Goal: Transaction & Acquisition: Book appointment/travel/reservation

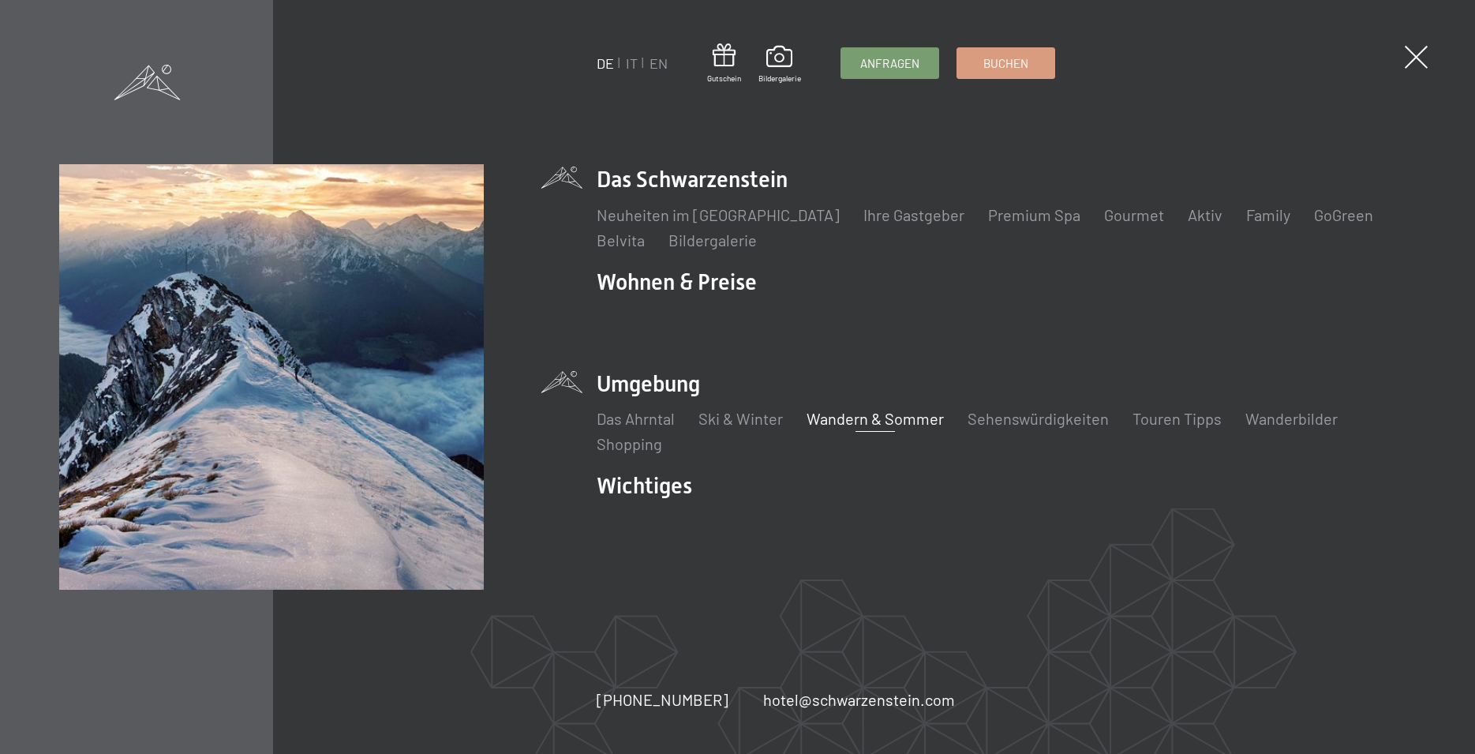
click at [883, 417] on link "Wandern & Sommer" at bounding box center [874, 418] width 137 height 19
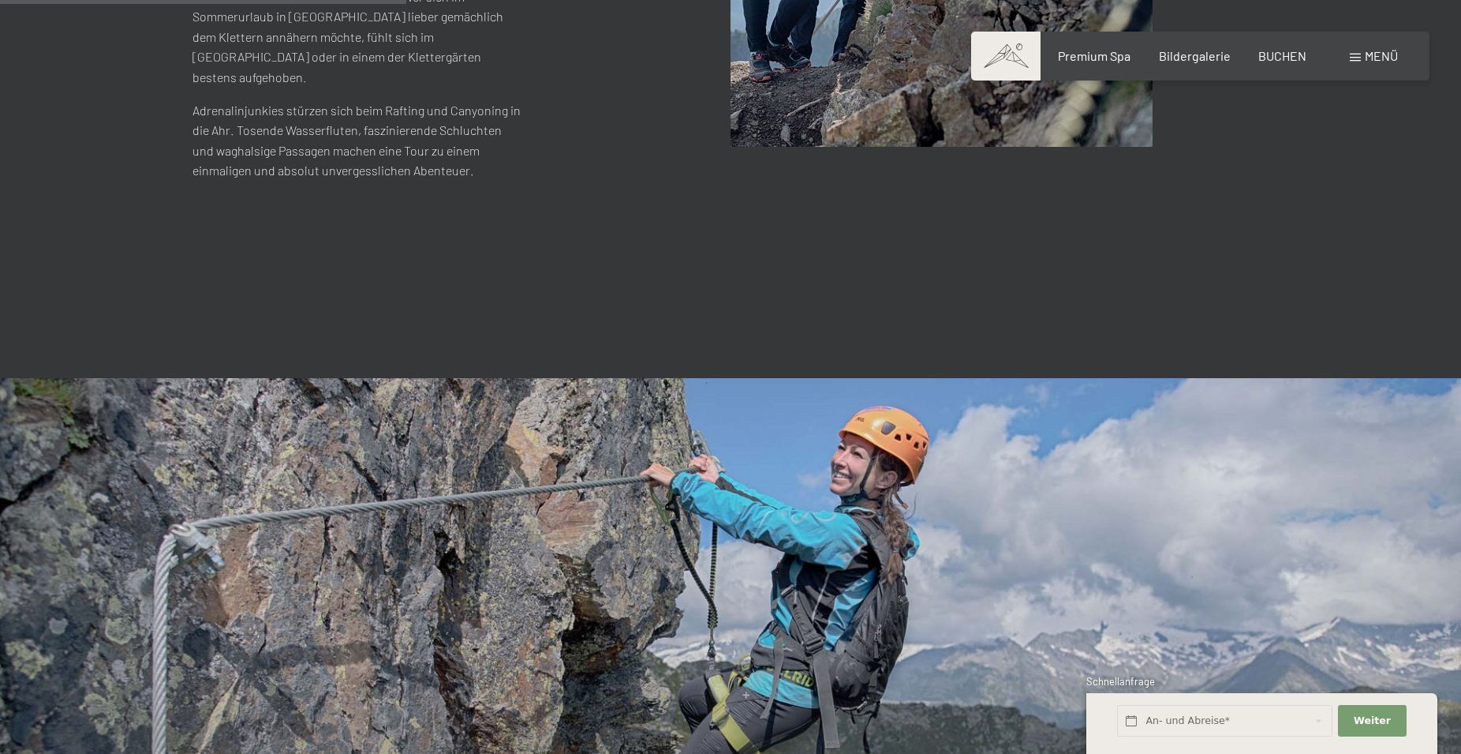
scroll to position [3139, 0]
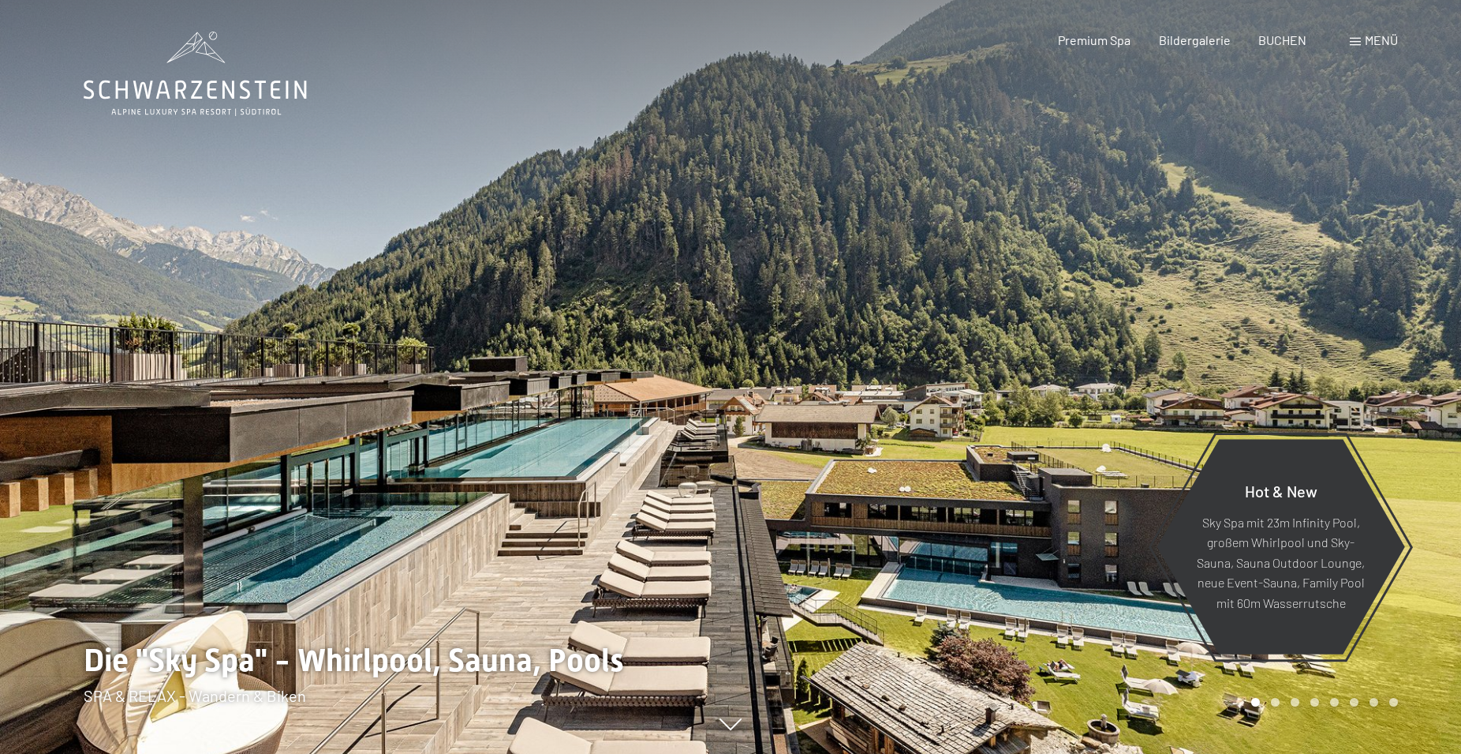
click at [1364, 36] on div "Menü" at bounding box center [1374, 40] width 48 height 17
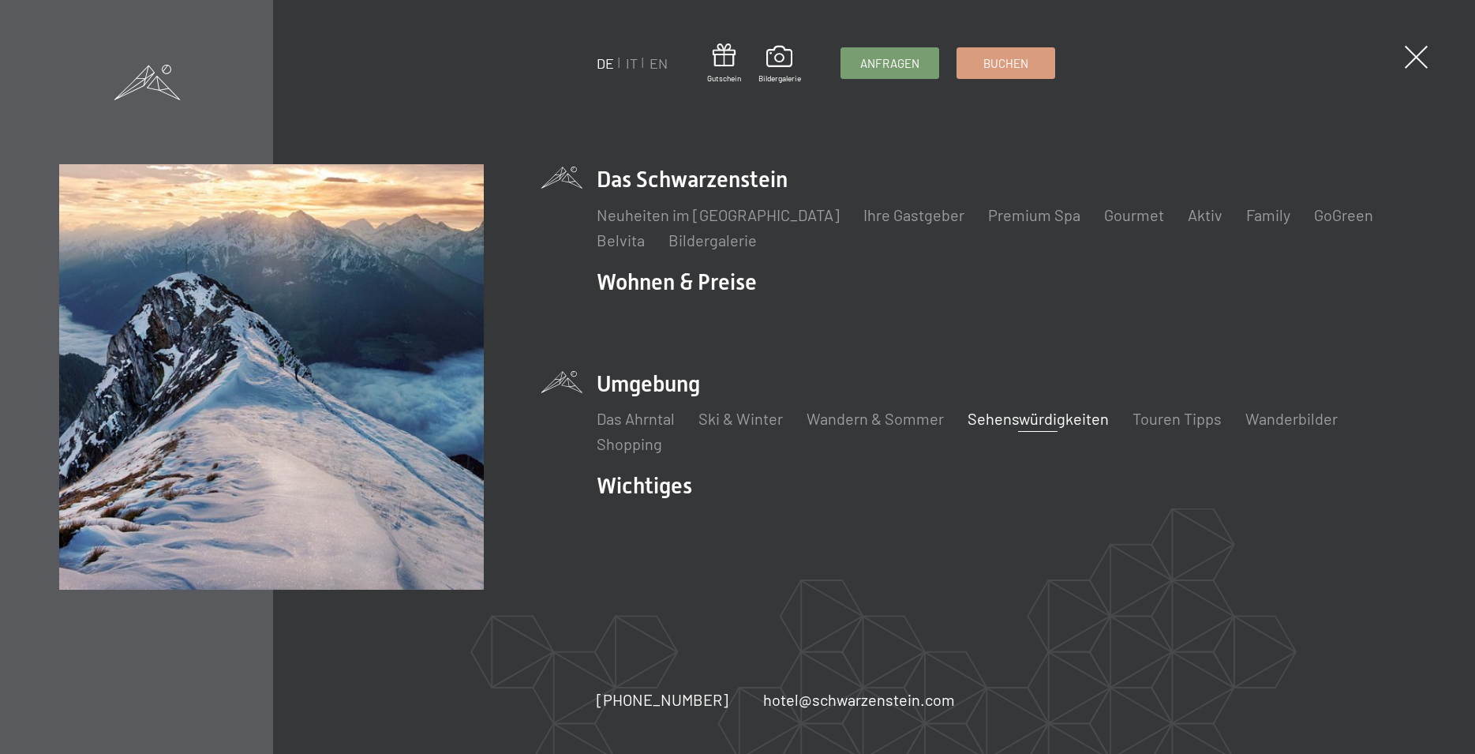
click at [1020, 414] on link "Sehenswürdigkeiten" at bounding box center [1037, 418] width 141 height 19
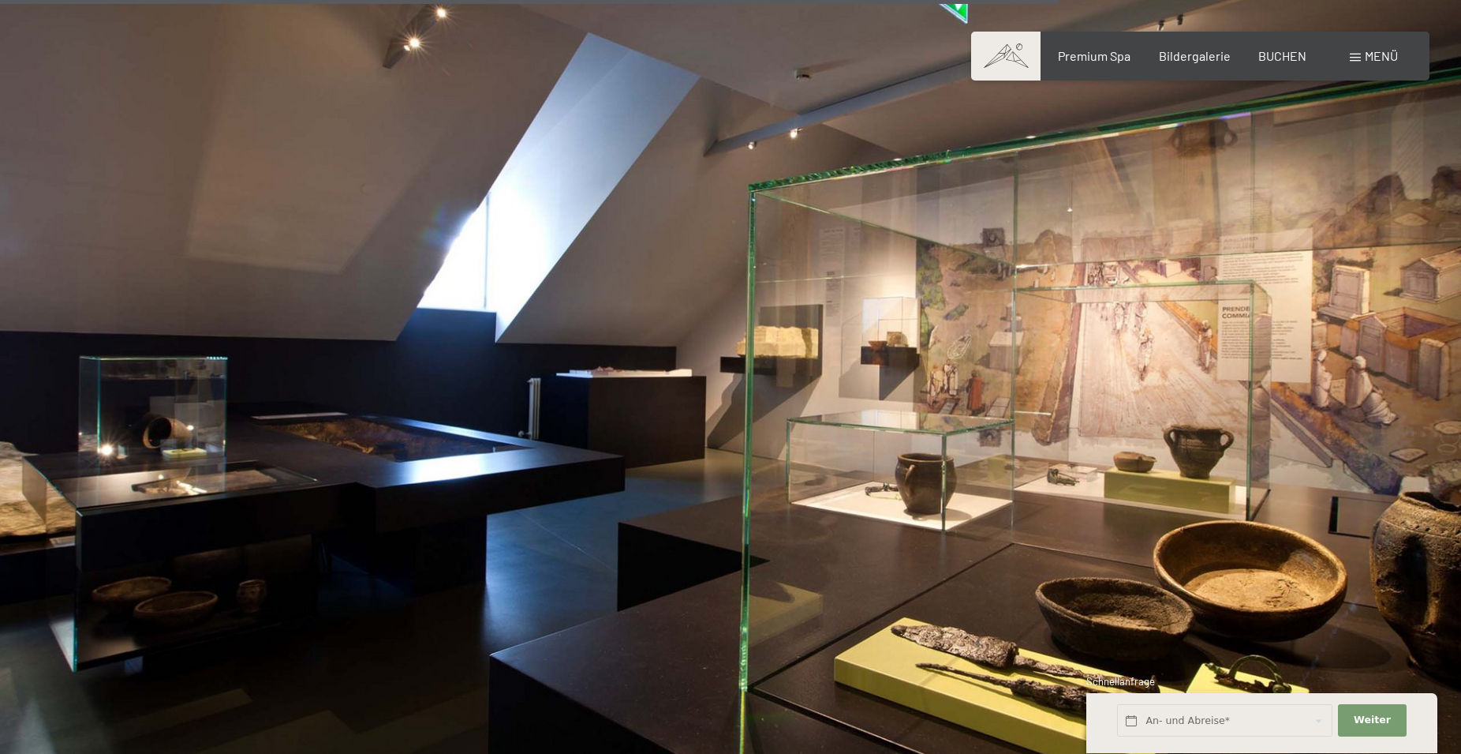
scroll to position [2576, 0]
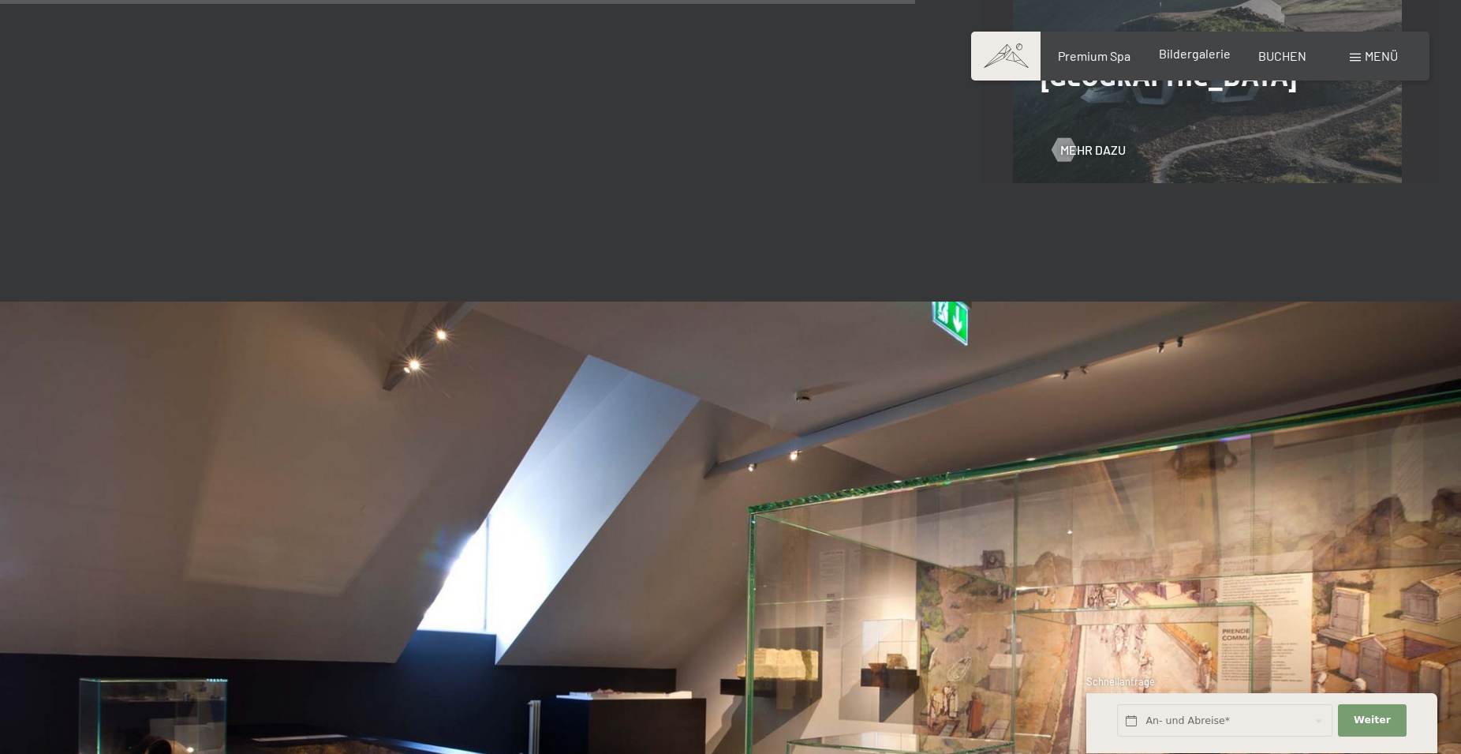
click at [1179, 54] on span "Bildergalerie" at bounding box center [1195, 53] width 72 height 15
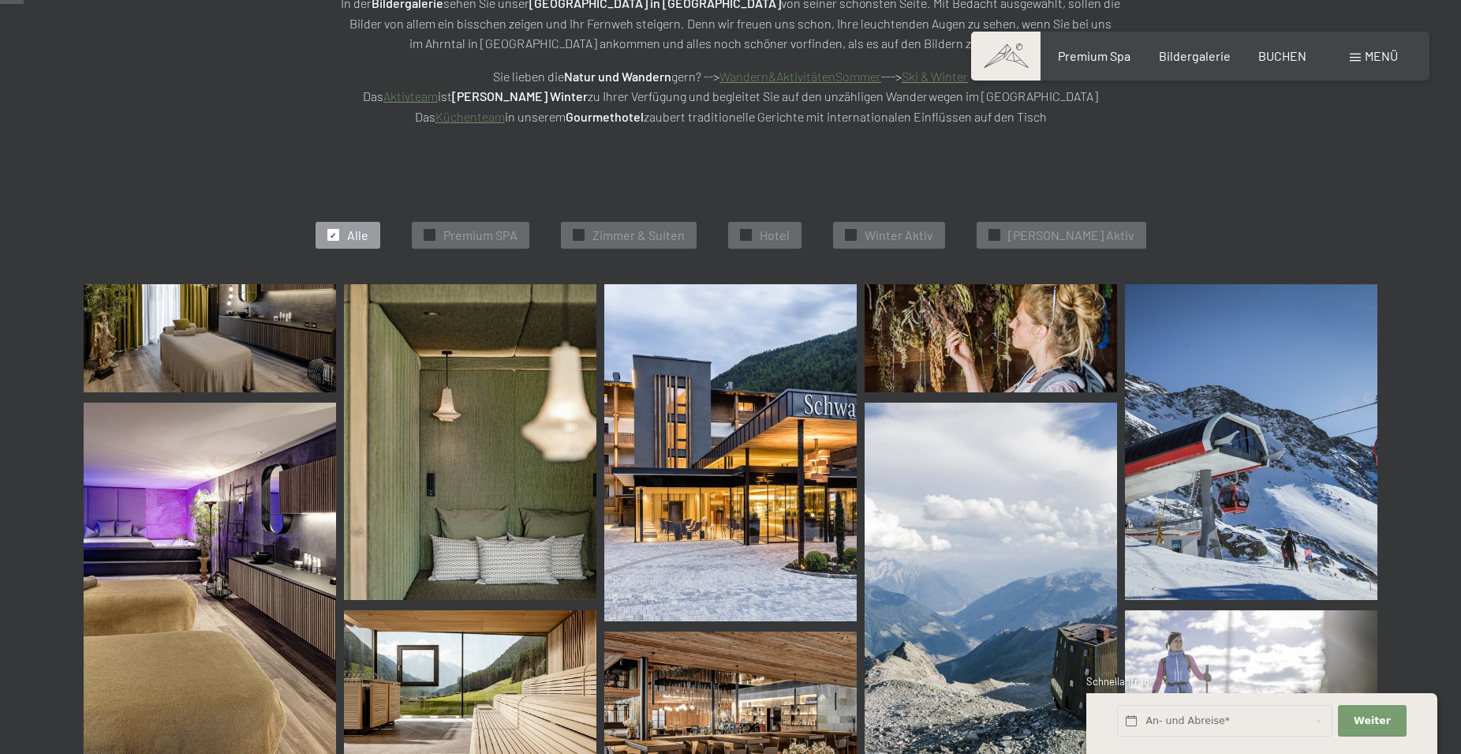
scroll to position [483, 0]
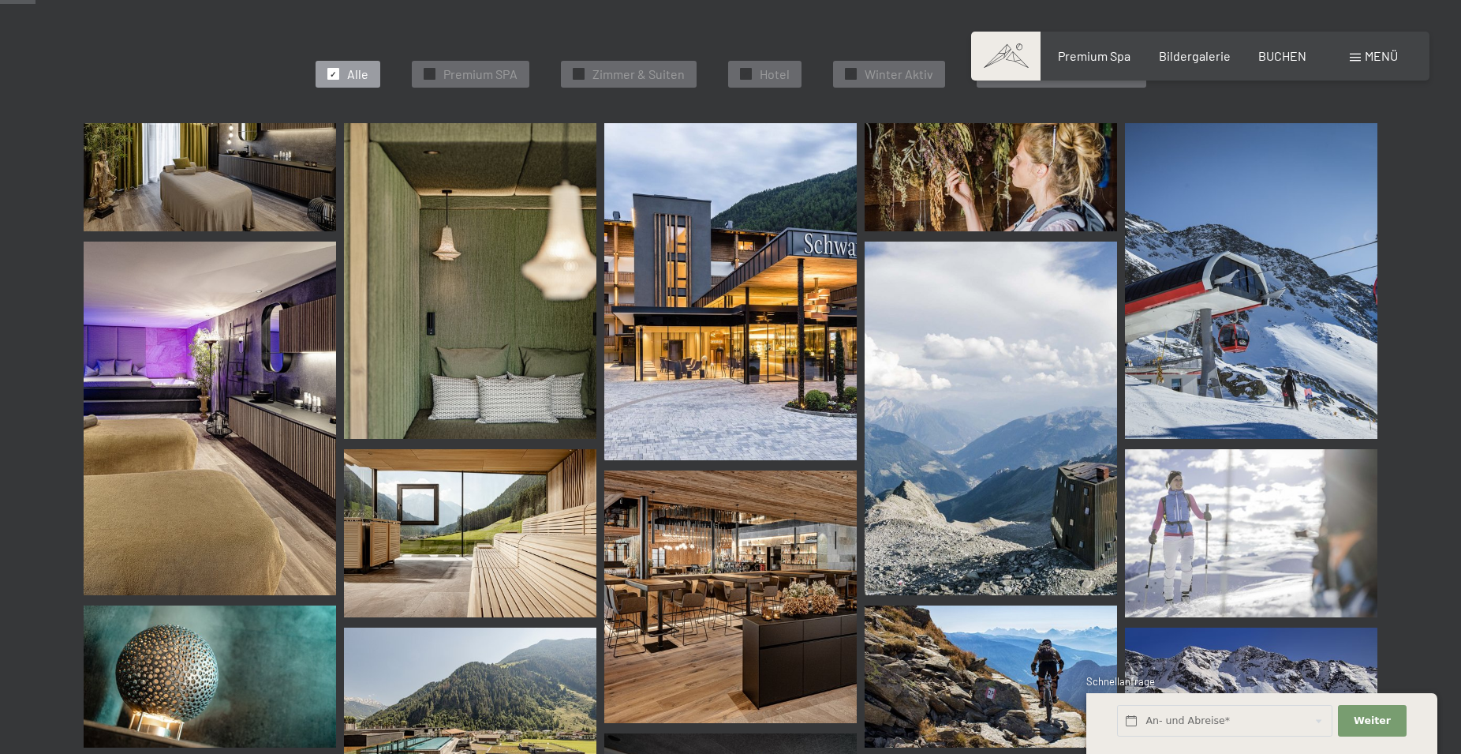
click at [485, 519] on img at bounding box center [470, 533] width 253 height 168
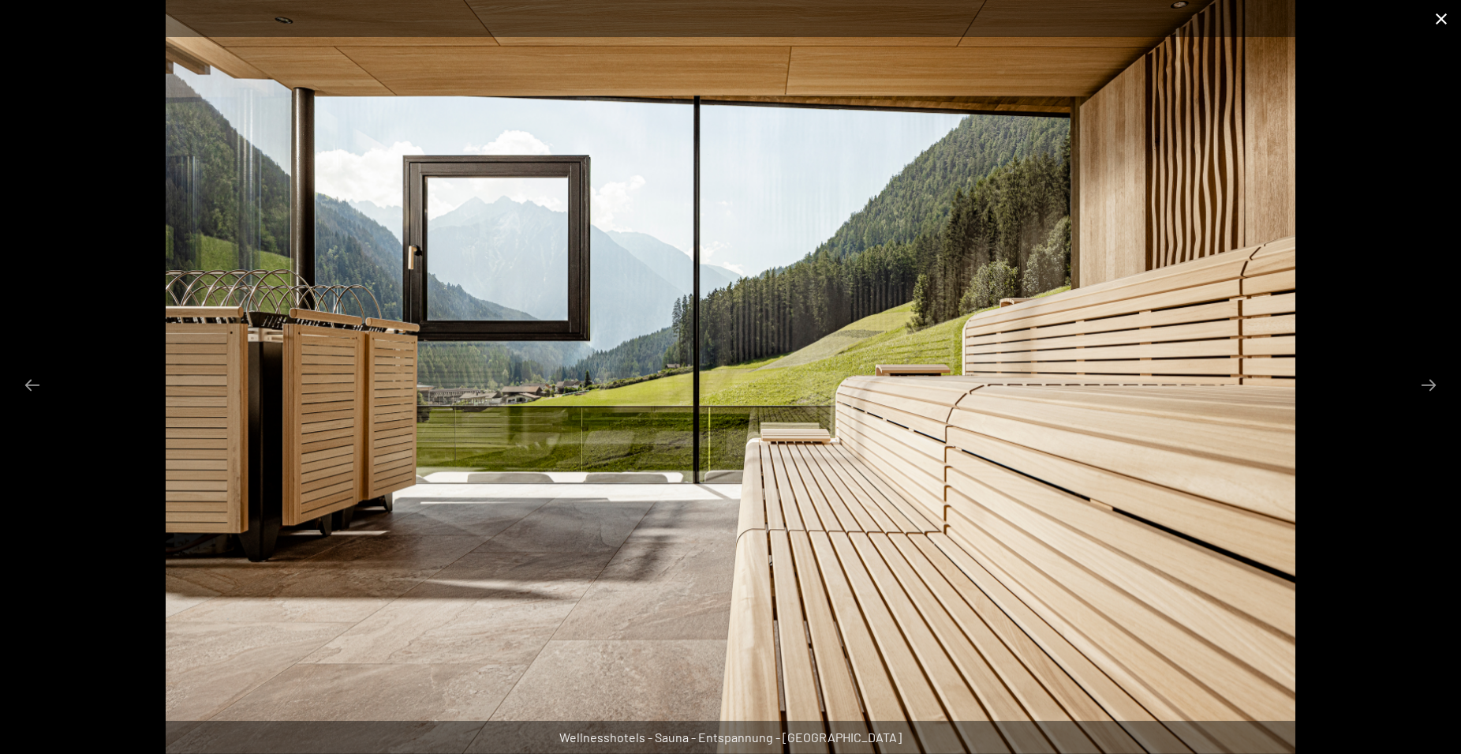
click at [1439, 14] on button "Close gallery" at bounding box center [1441, 18] width 39 height 37
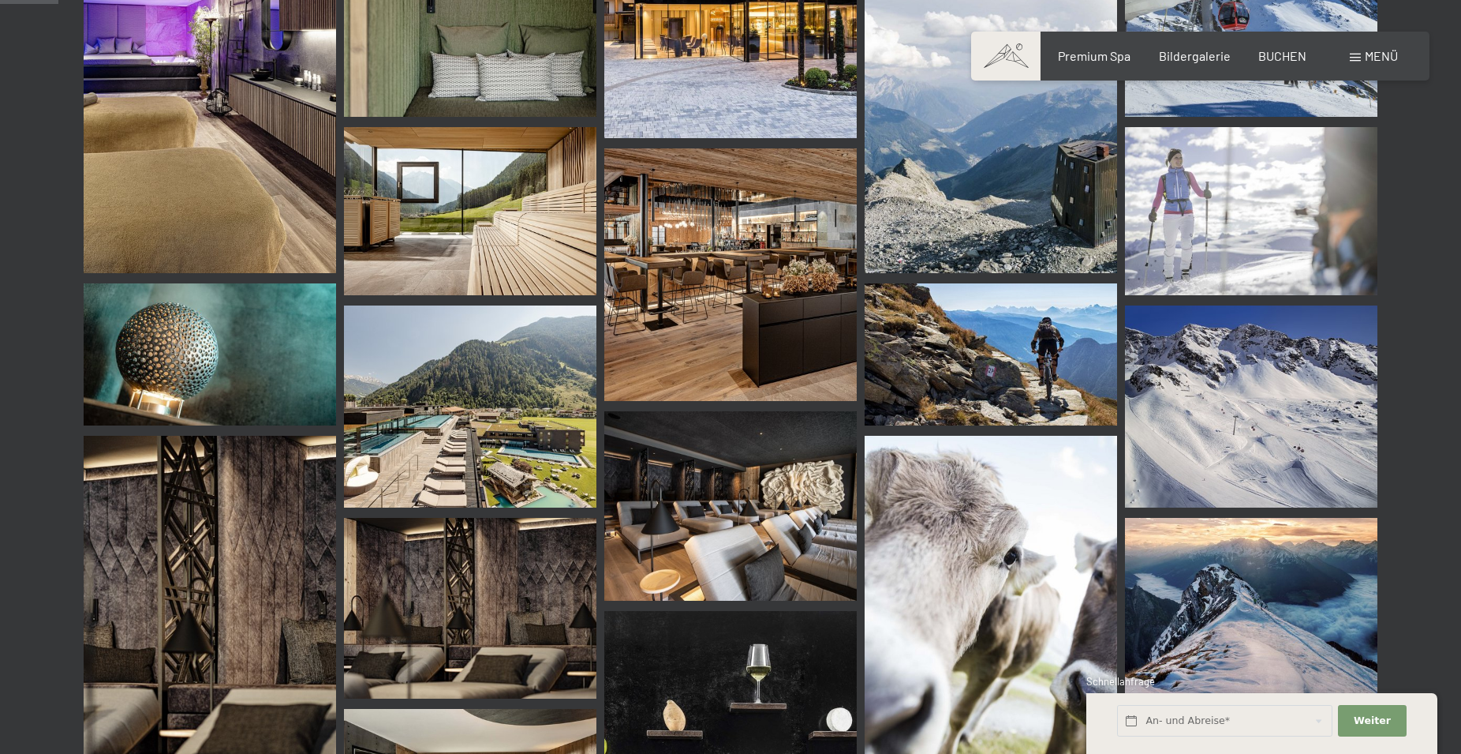
scroll to position [885, 0]
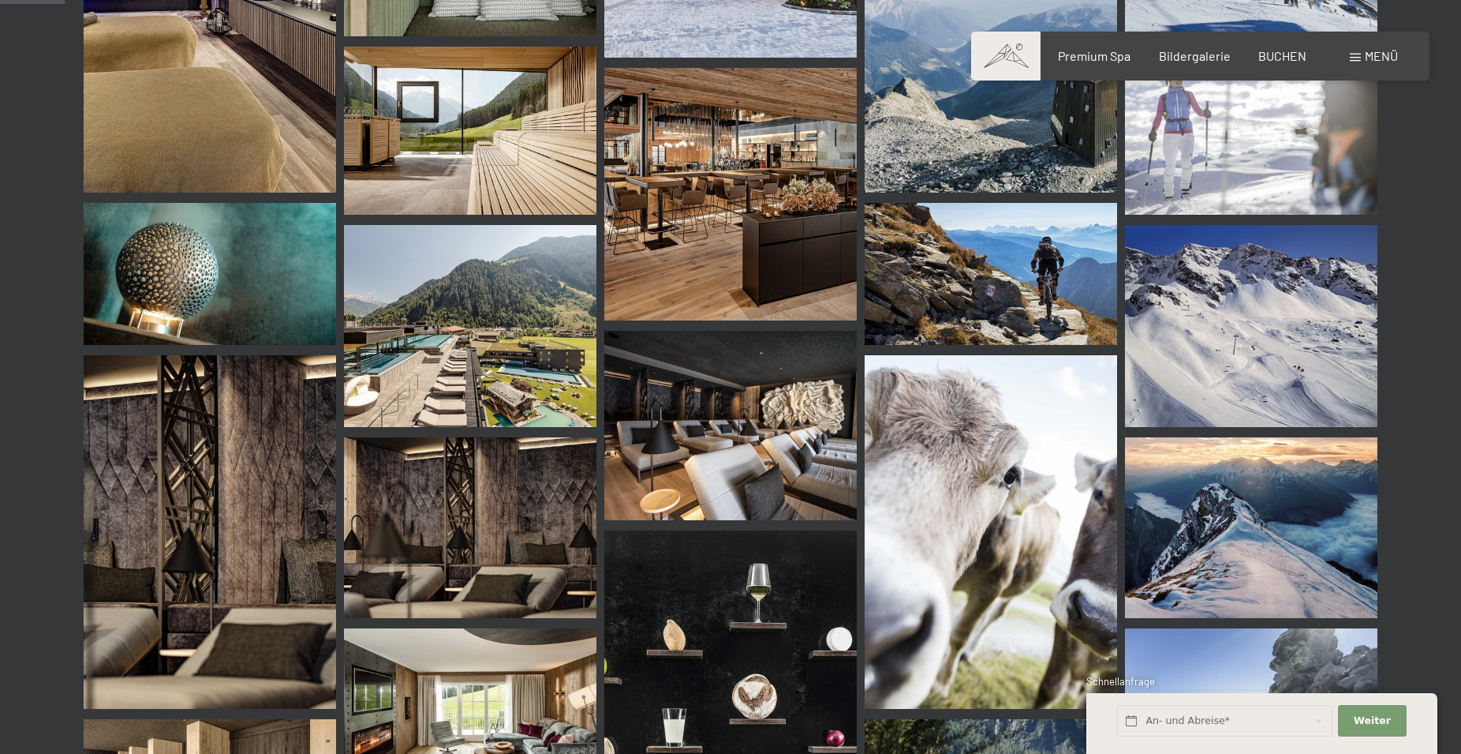
click at [511, 321] on img at bounding box center [470, 326] width 253 height 202
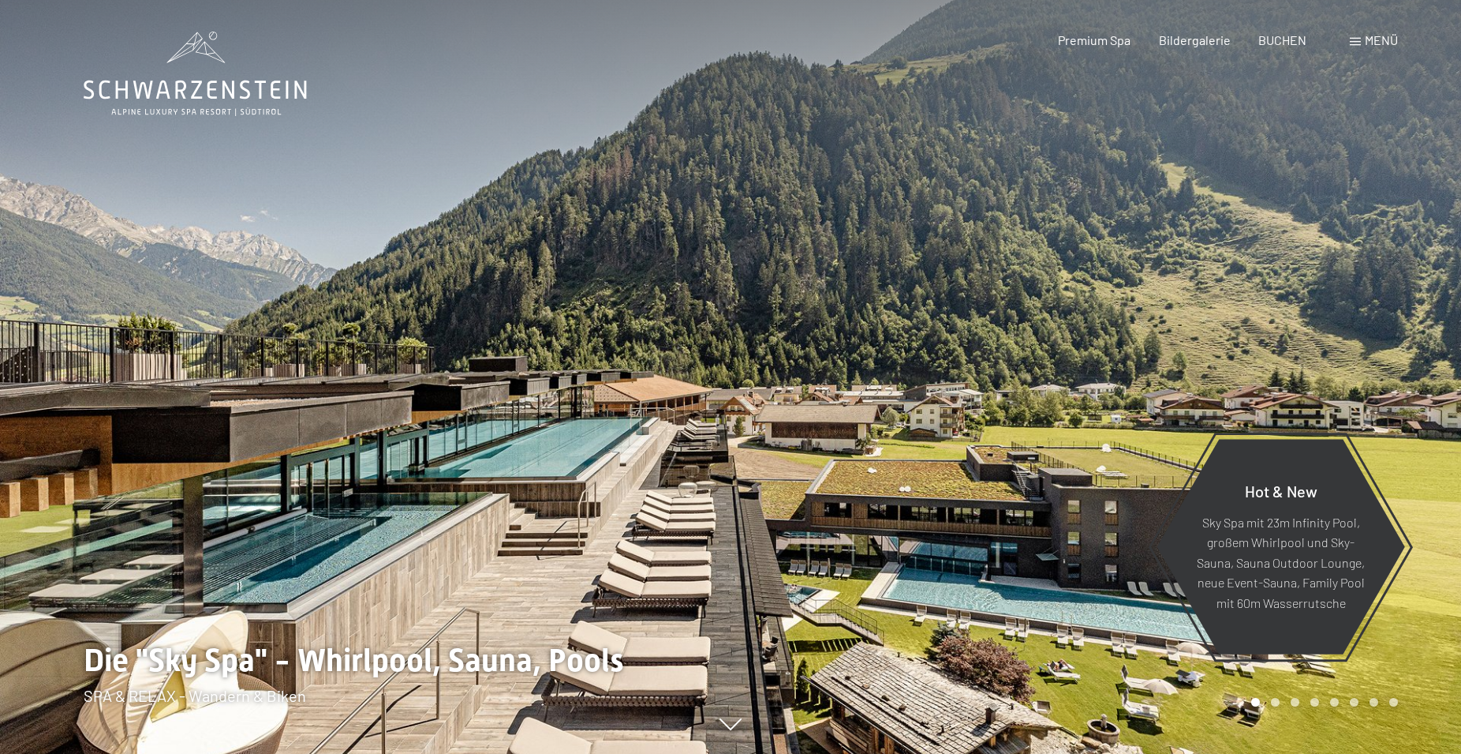
click at [1382, 45] on span "Menü" at bounding box center [1381, 39] width 33 height 15
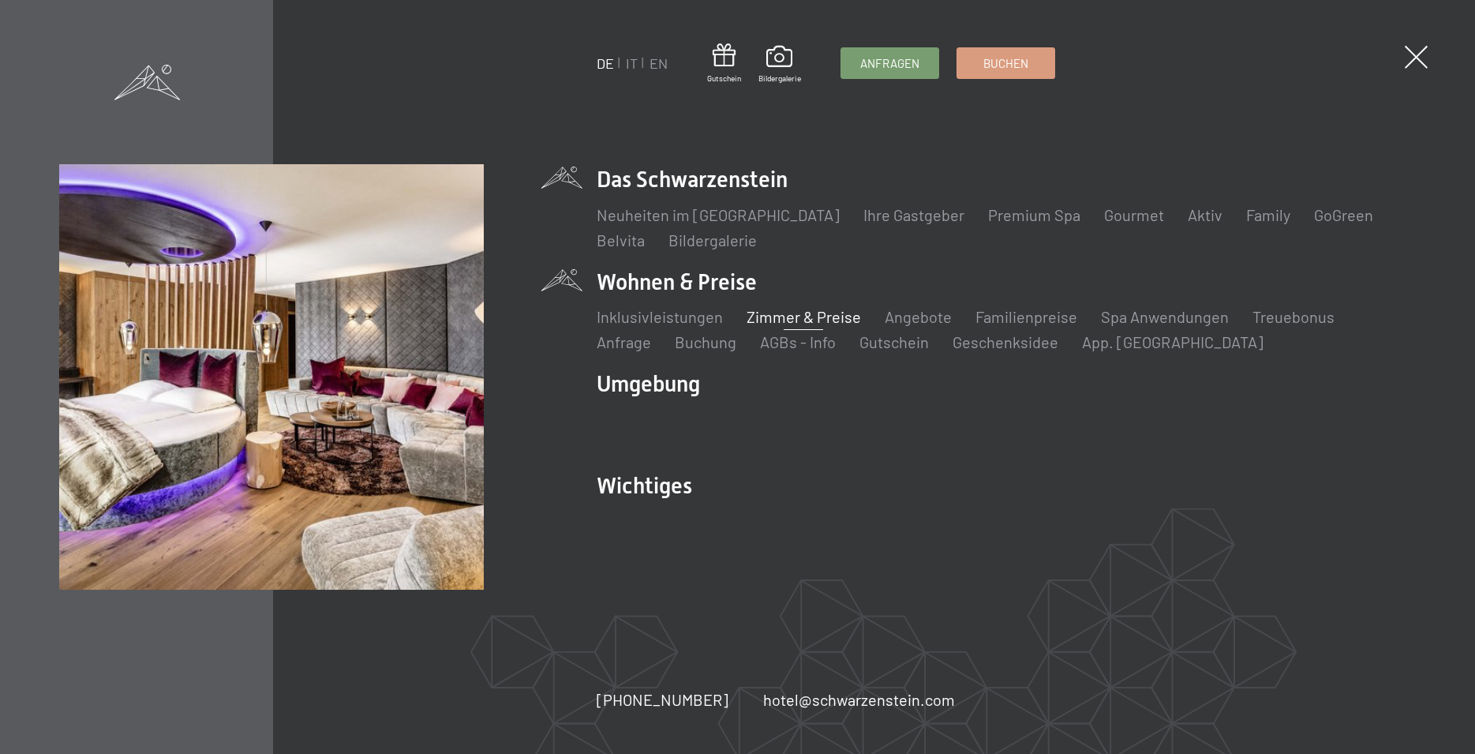
click at [787, 320] on link "Zimmer & Preise" at bounding box center [803, 316] width 114 height 19
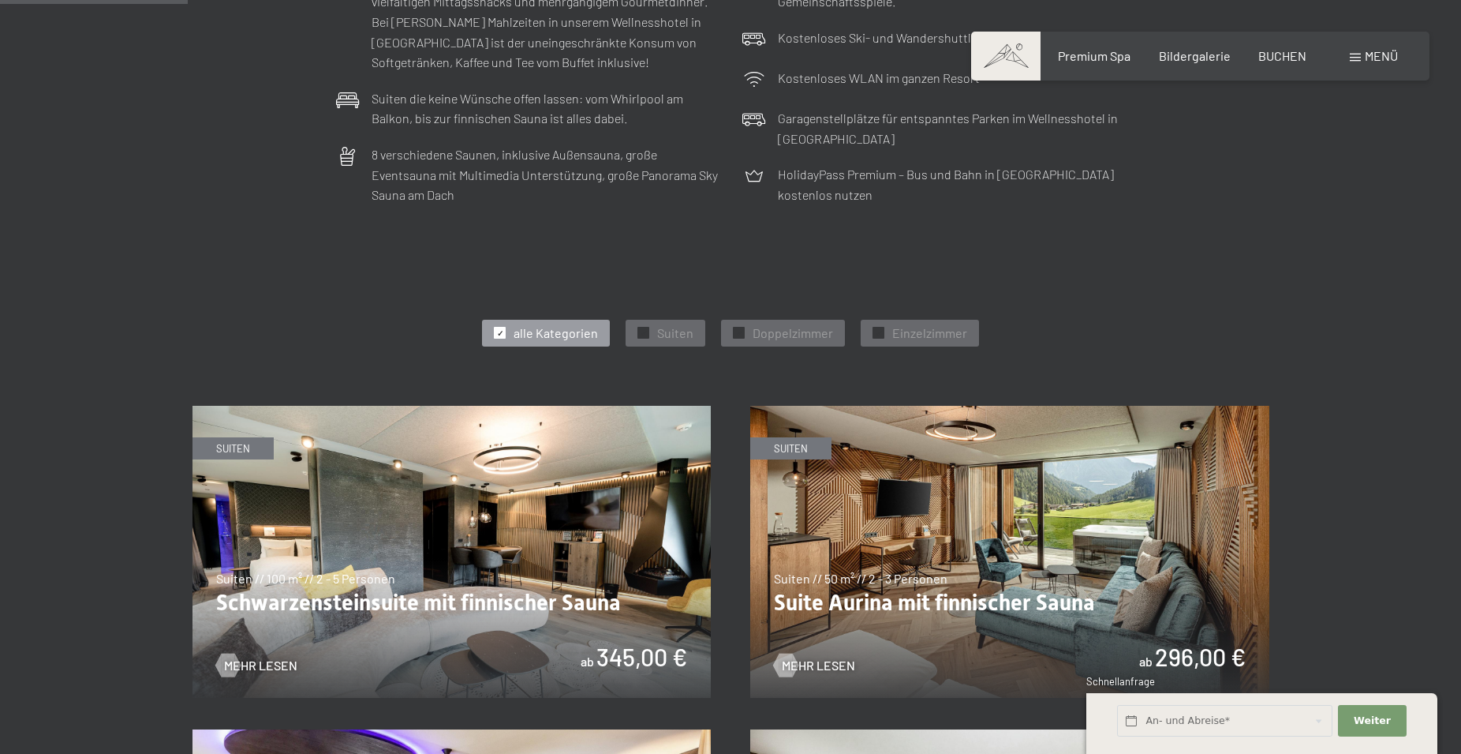
scroll to position [724, 0]
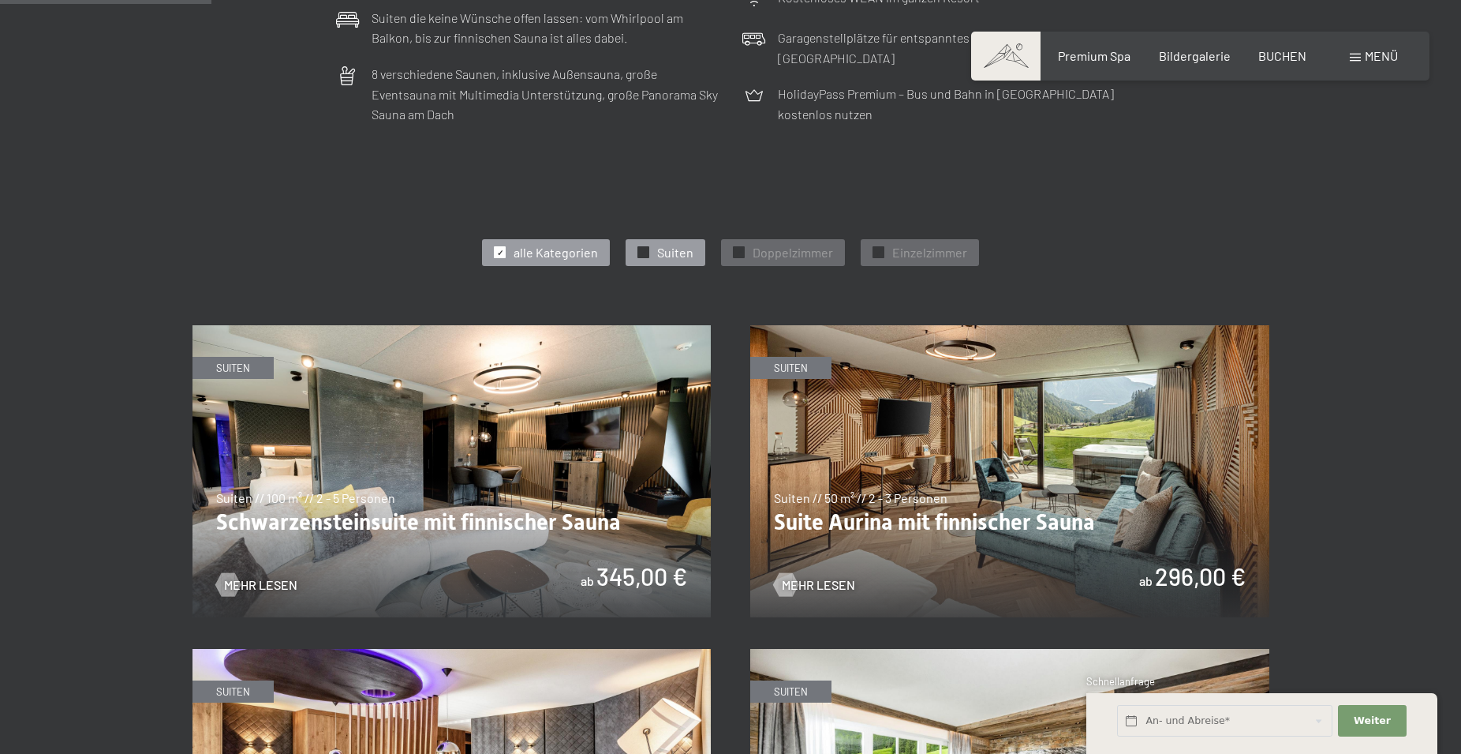
click at [644, 252] on span "✓" at bounding box center [644, 252] width 6 height 11
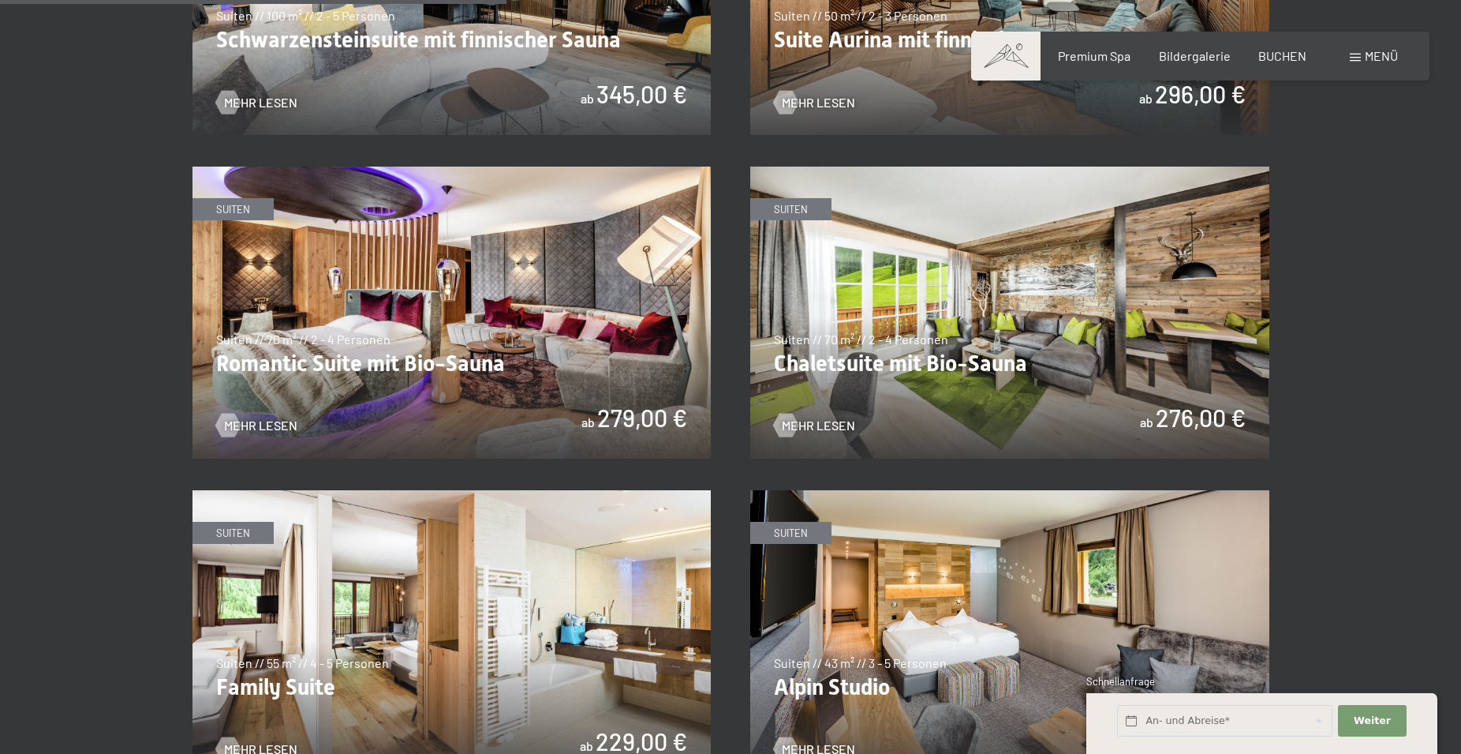
scroll to position [1046, 0]
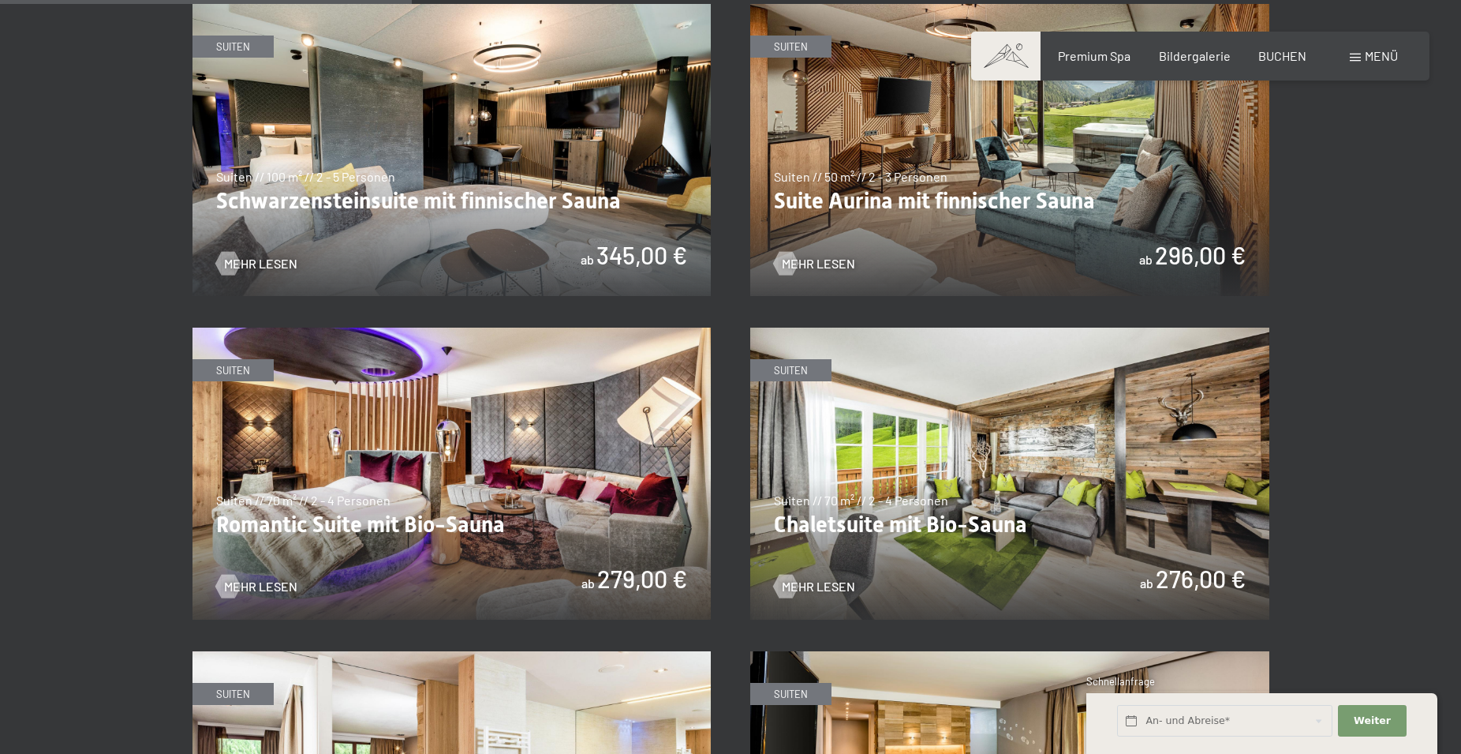
click at [945, 423] on img at bounding box center [1009, 473] width 519 height 292
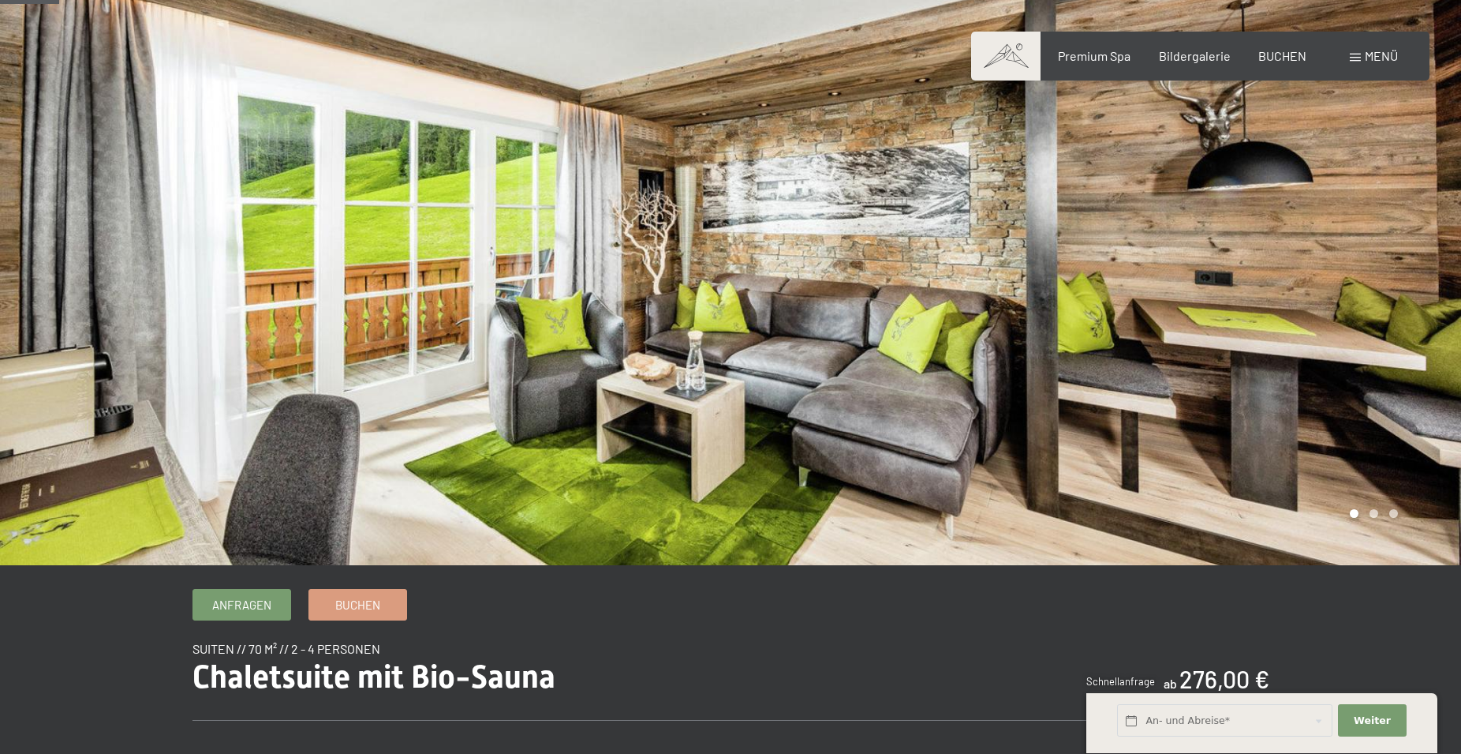
scroll to position [322, 0]
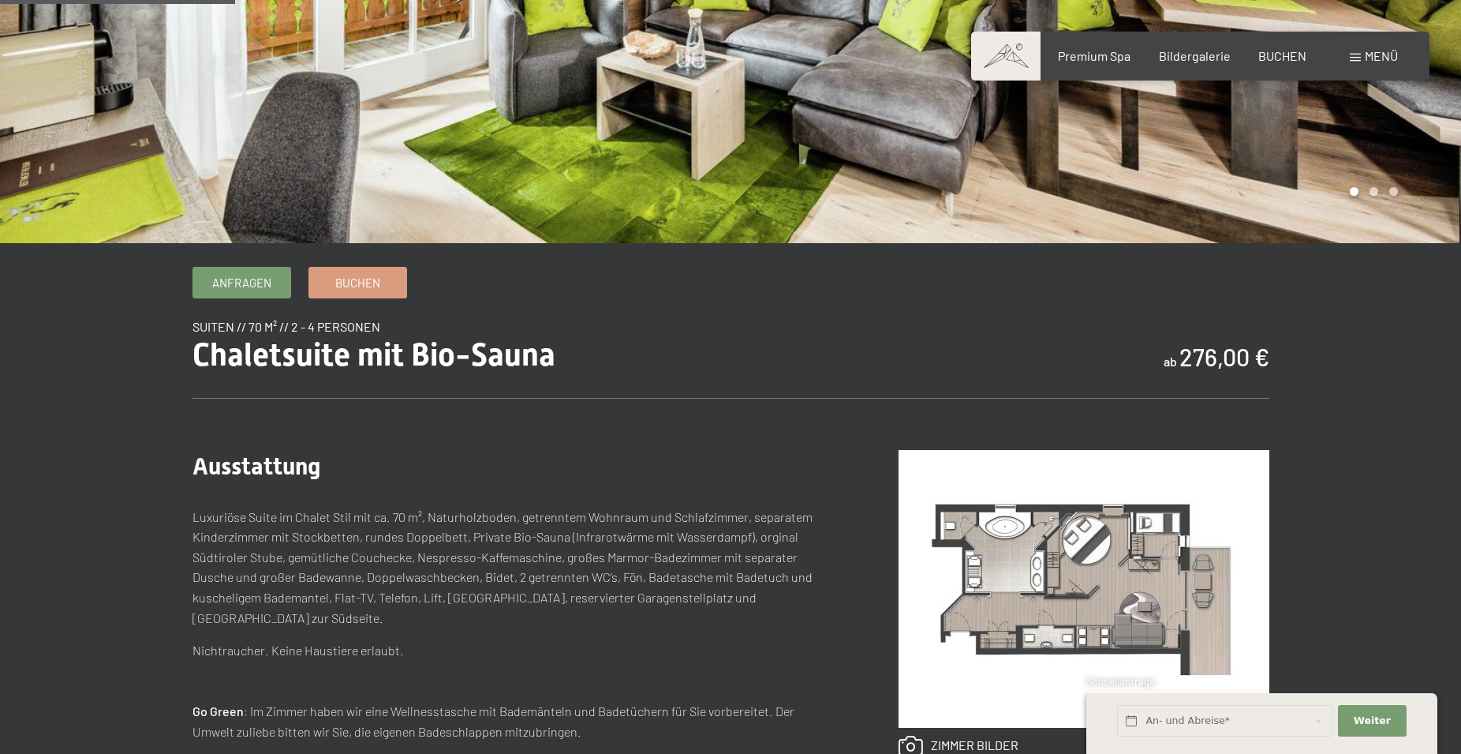
click at [1132, 597] on img at bounding box center [1084, 589] width 371 height 278
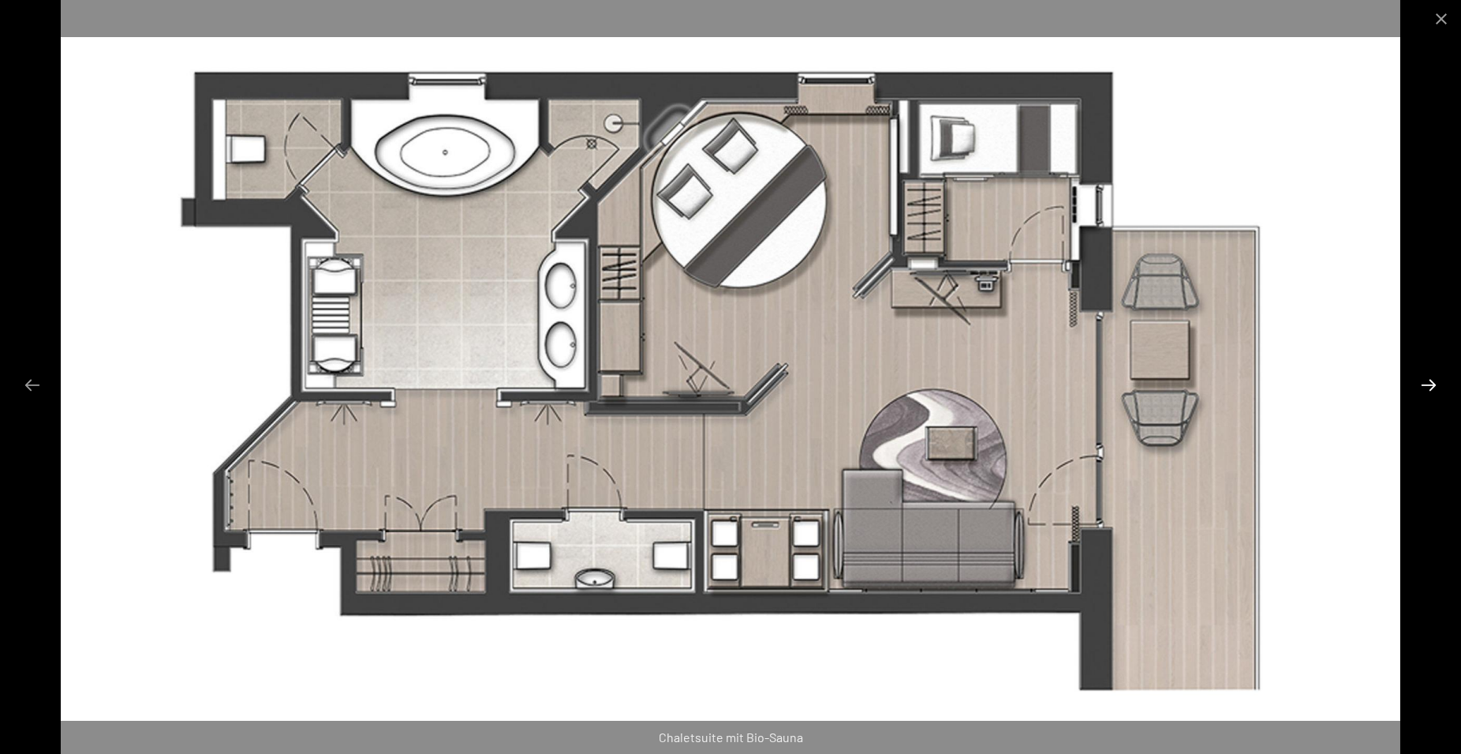
click at [1435, 380] on button "Next slide" at bounding box center [1428, 384] width 33 height 31
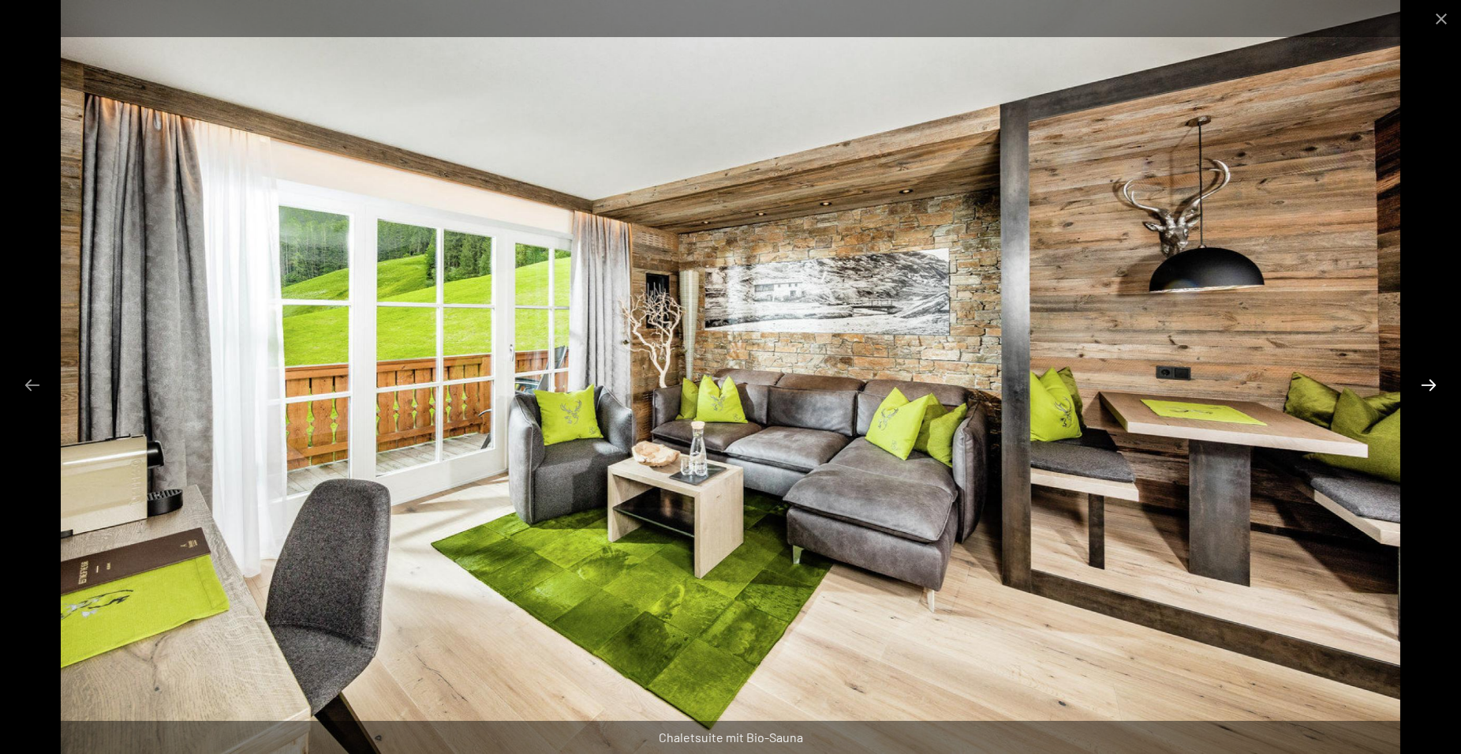
click at [1435, 380] on button "Next slide" at bounding box center [1428, 384] width 33 height 31
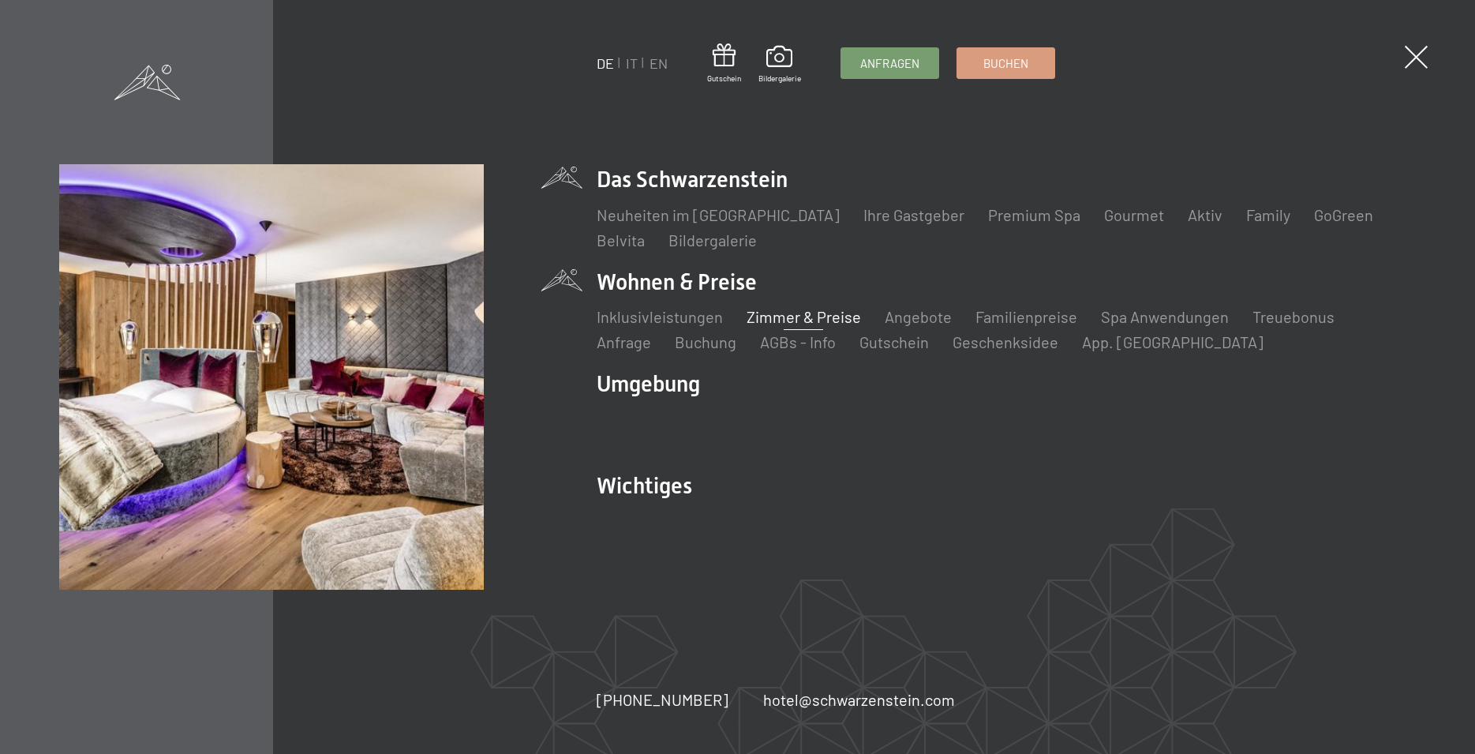
click at [769, 315] on link "Zimmer & Preise" at bounding box center [803, 316] width 114 height 19
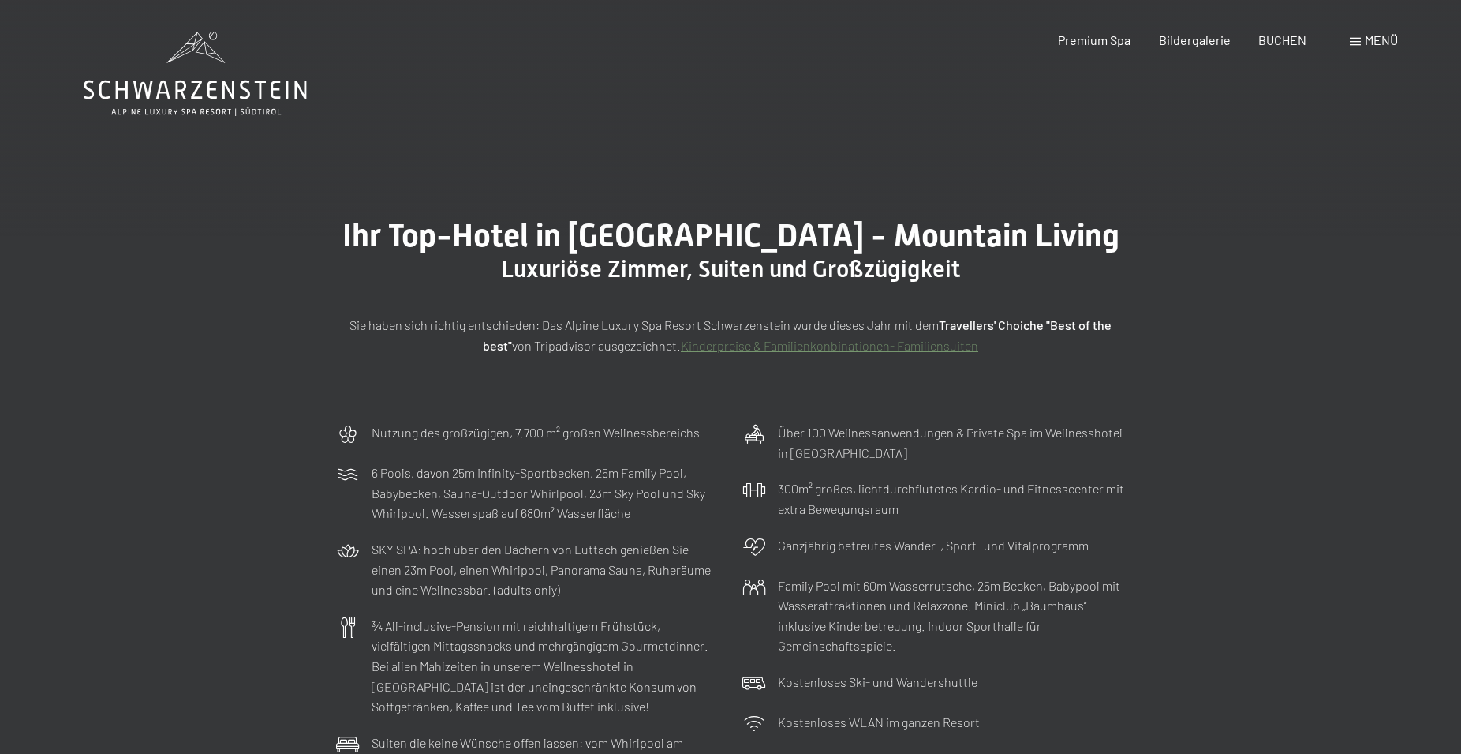
click at [1353, 35] on div "Menü" at bounding box center [1374, 40] width 48 height 17
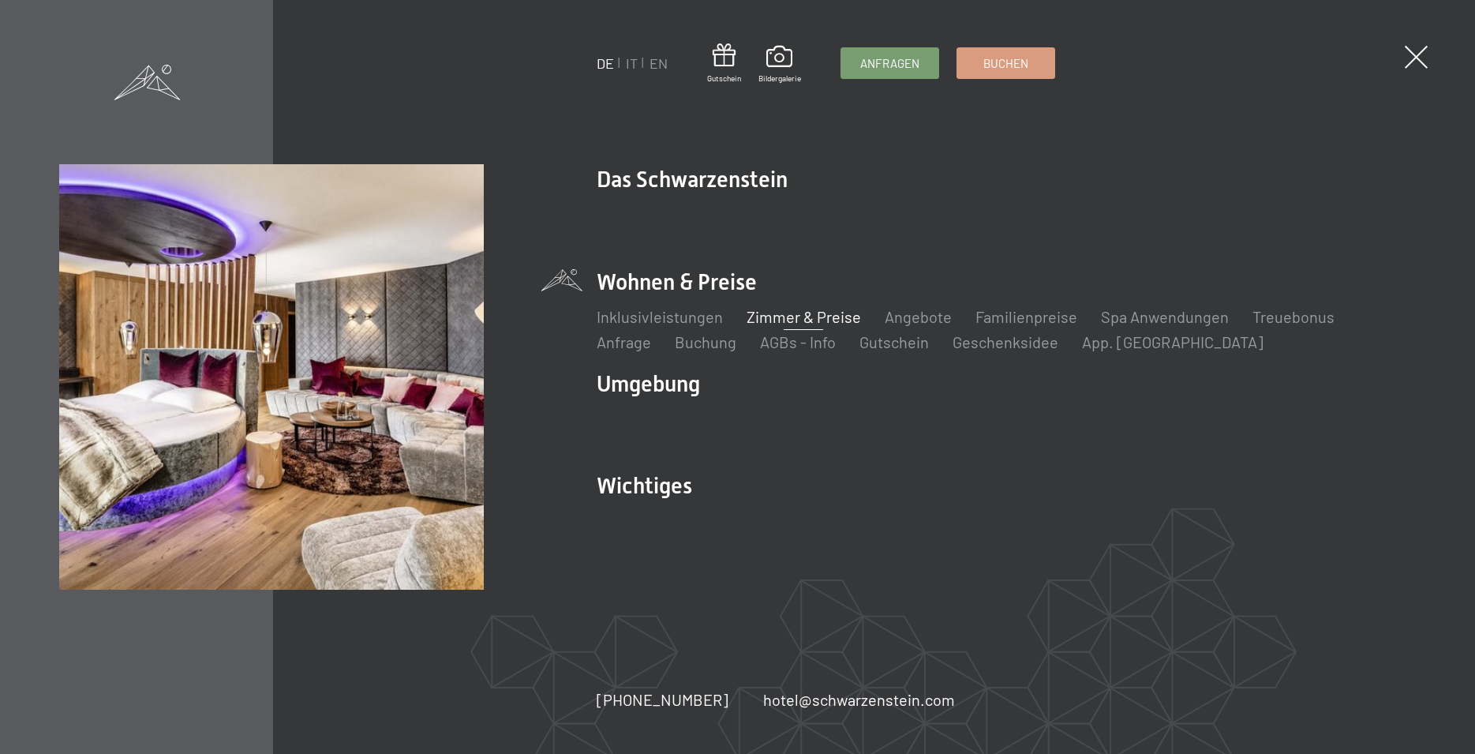
click at [762, 313] on link "Zimmer & Preise" at bounding box center [803, 316] width 114 height 19
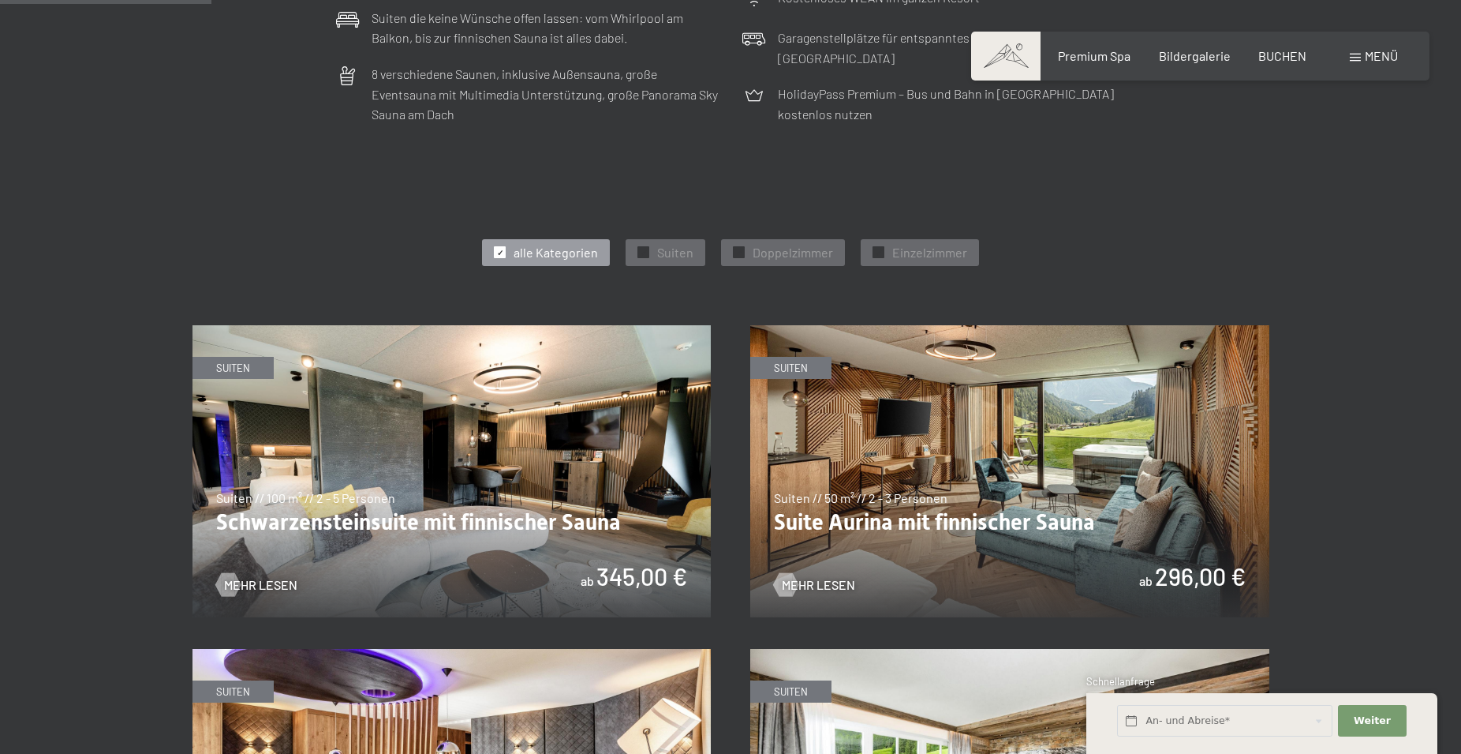
scroll to position [724, 0]
click at [642, 253] on span "✓" at bounding box center [644, 252] width 6 height 11
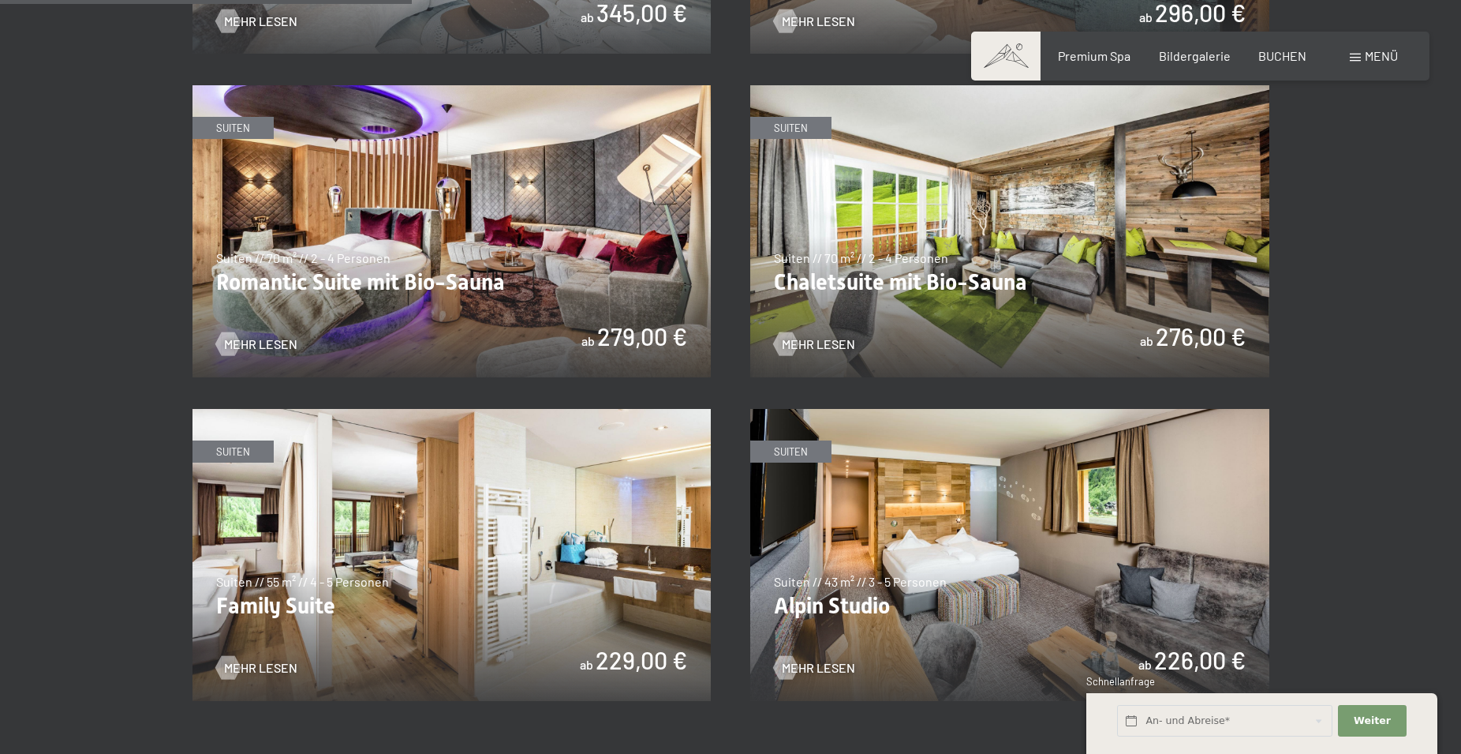
scroll to position [1046, 0]
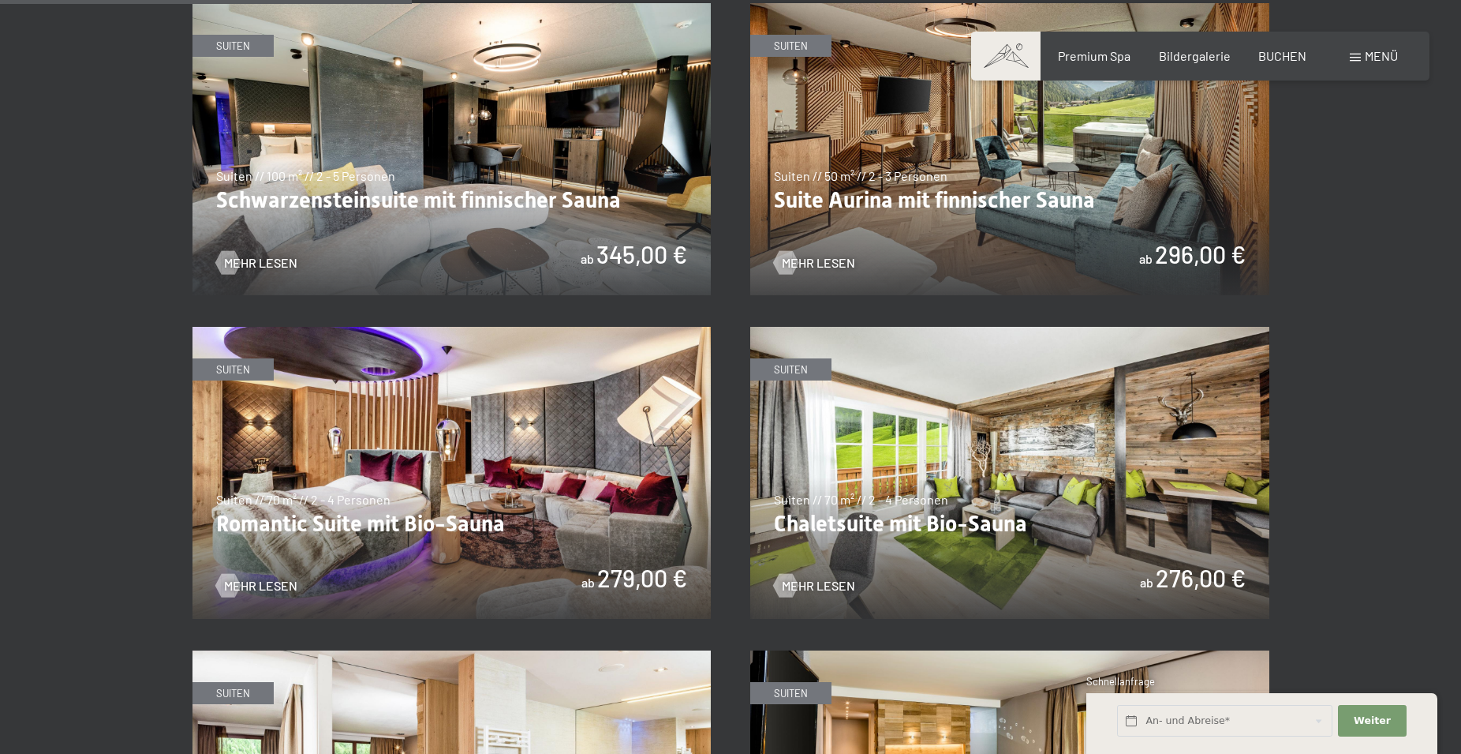
click at [476, 124] on img at bounding box center [452, 149] width 519 height 292
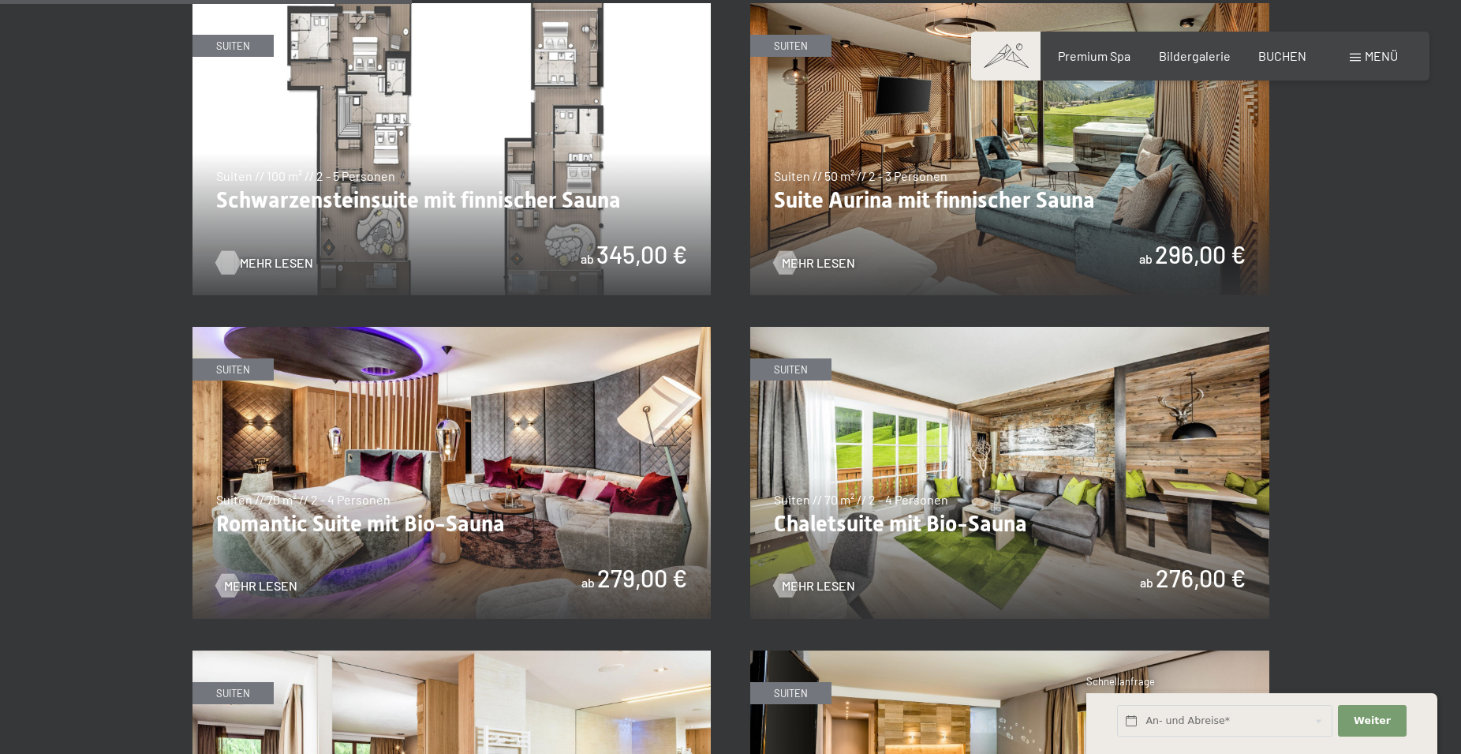
click at [225, 256] on div at bounding box center [227, 262] width 13 height 24
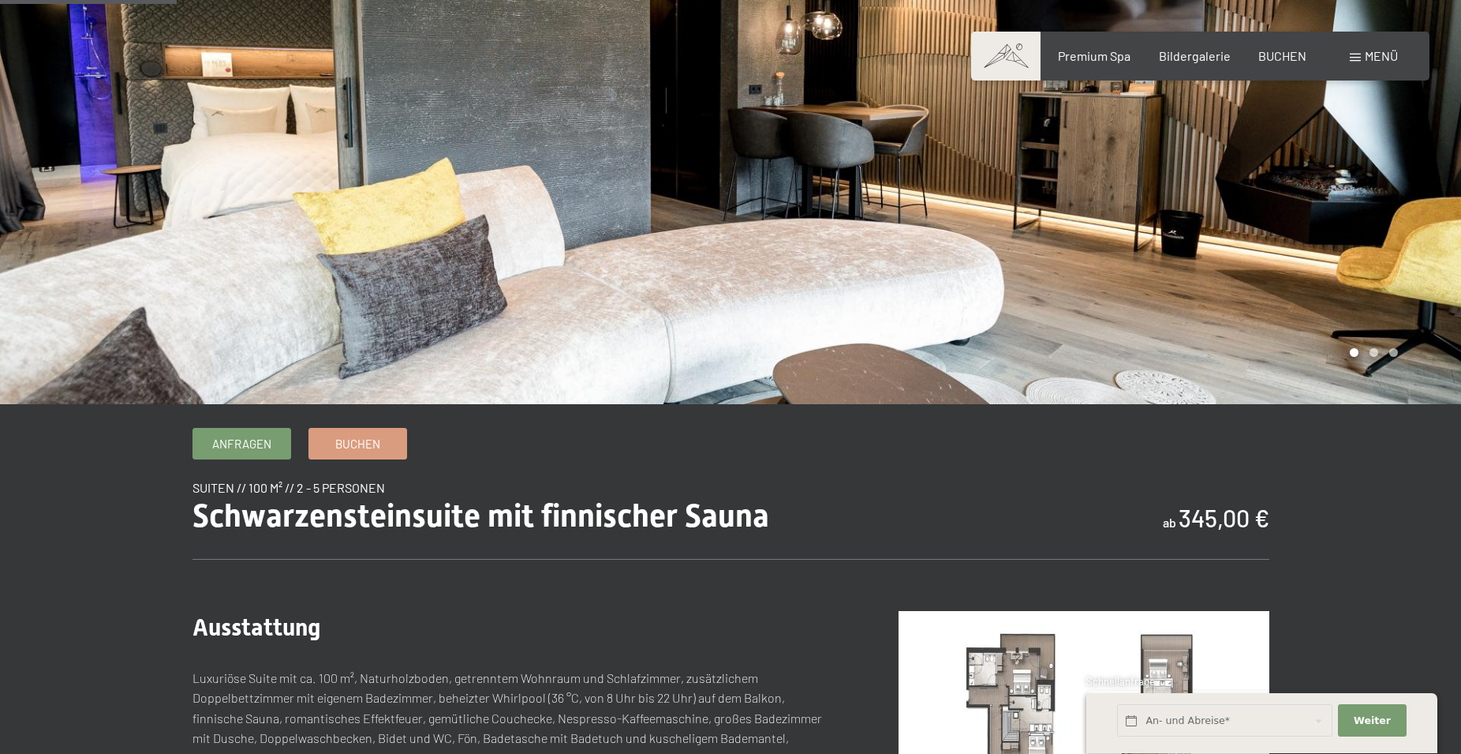
scroll to position [241, 0]
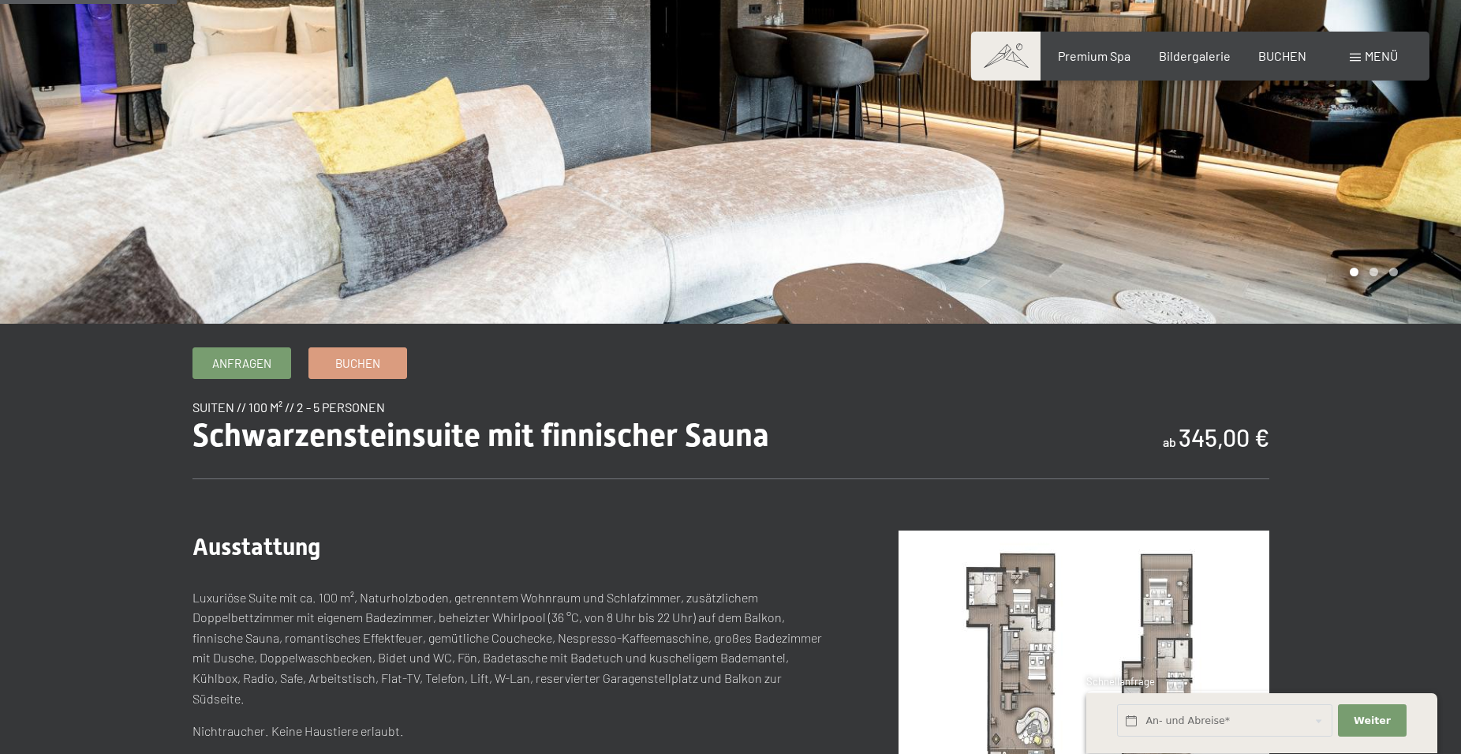
click at [1018, 607] on img at bounding box center [1084, 669] width 371 height 278
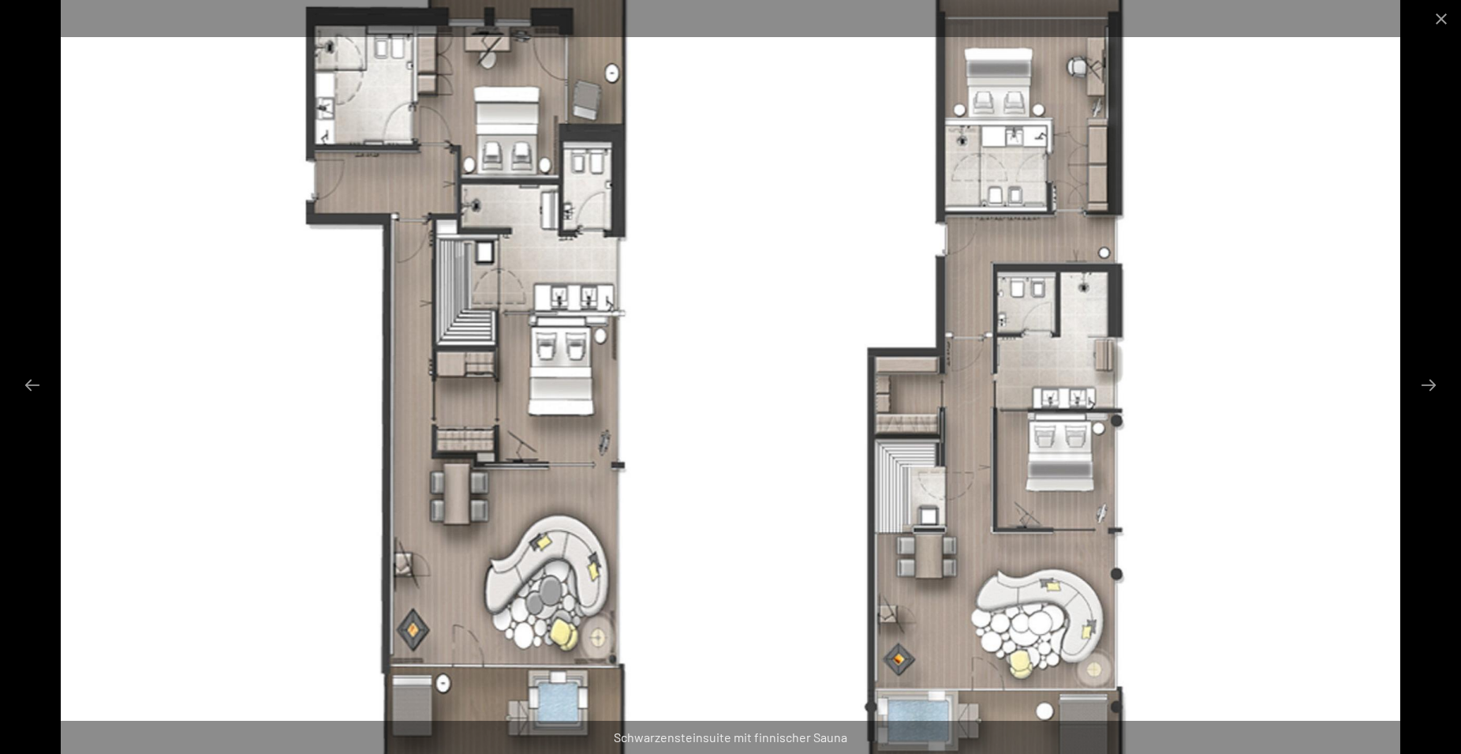
scroll to position [0, 0]
click at [1430, 381] on button "Next slide" at bounding box center [1428, 384] width 33 height 31
